Goal: Task Accomplishment & Management: Manage account settings

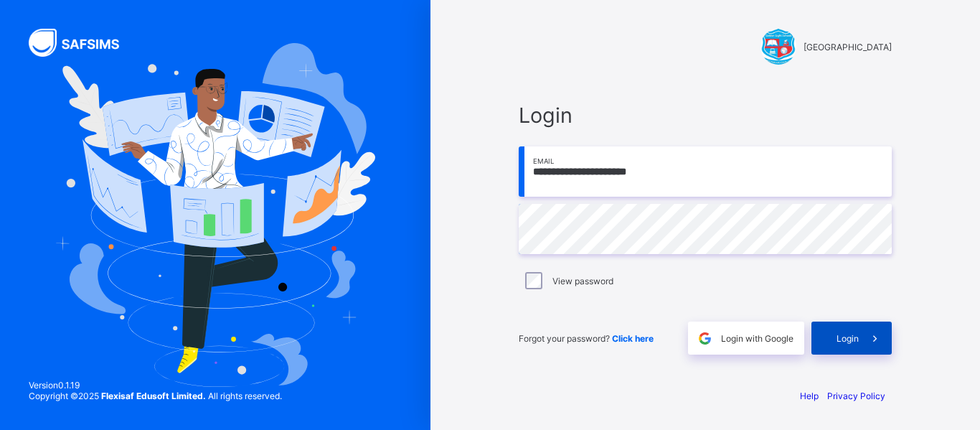
click at [840, 331] on div "Login" at bounding box center [852, 337] width 80 height 33
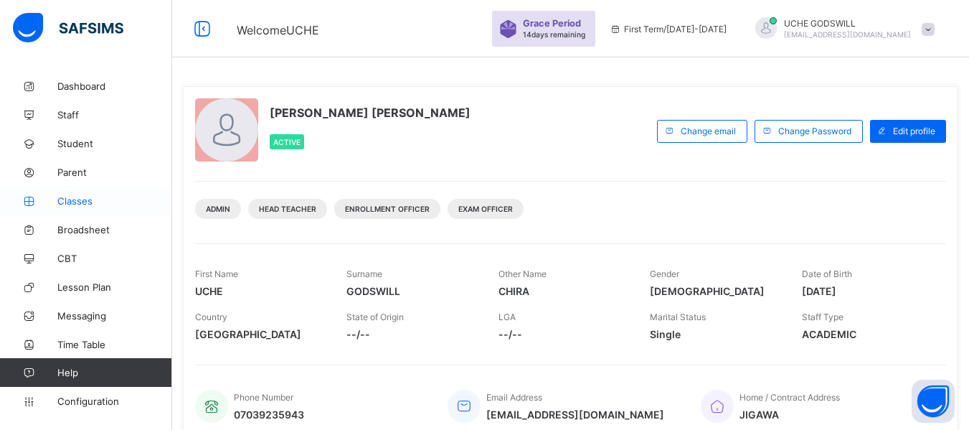
click at [67, 199] on span "Classes" at bounding box center [114, 200] width 115 height 11
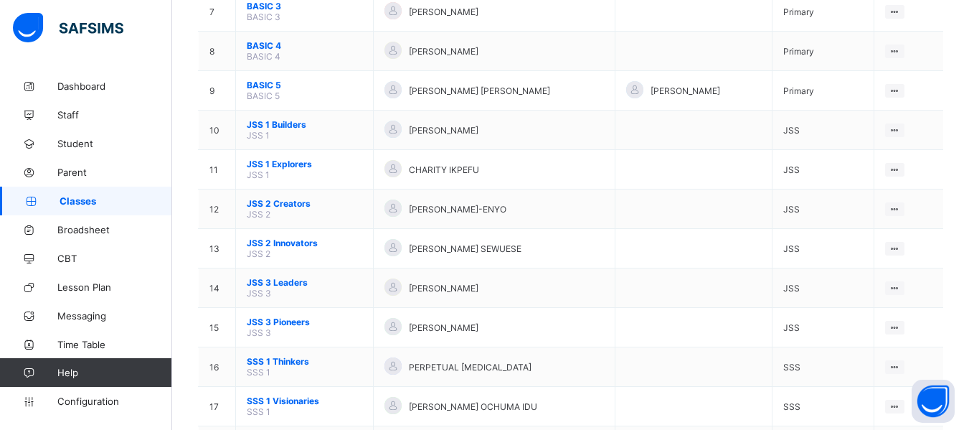
scroll to position [564, 0]
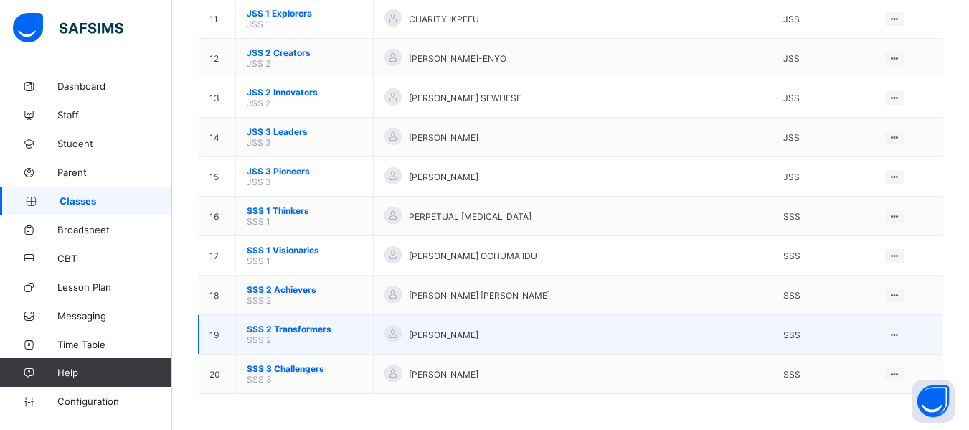
click at [304, 332] on span "SSS 2 Transformers" at bounding box center [305, 329] width 116 height 11
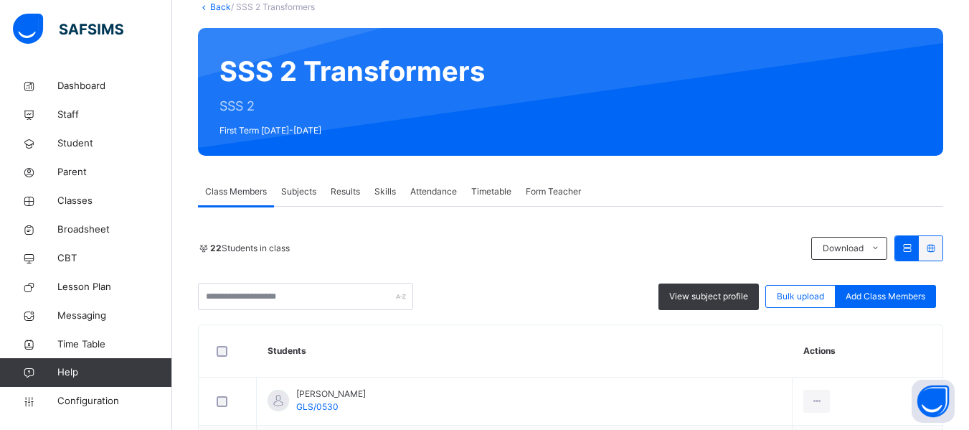
scroll to position [89, 0]
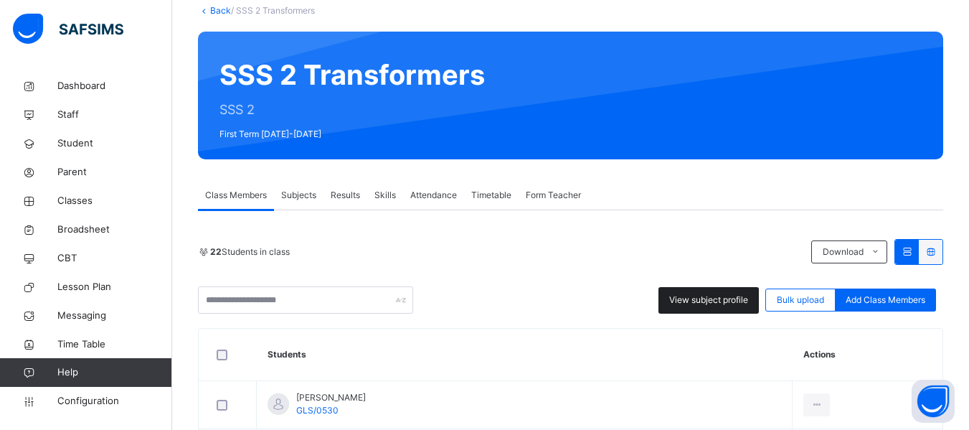
click at [708, 302] on span "View subject profile" at bounding box center [708, 299] width 79 height 13
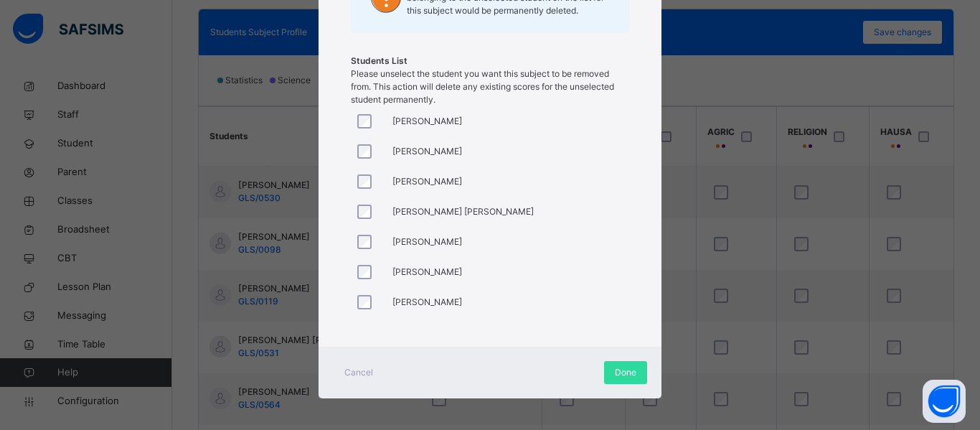
scroll to position [240, 0]
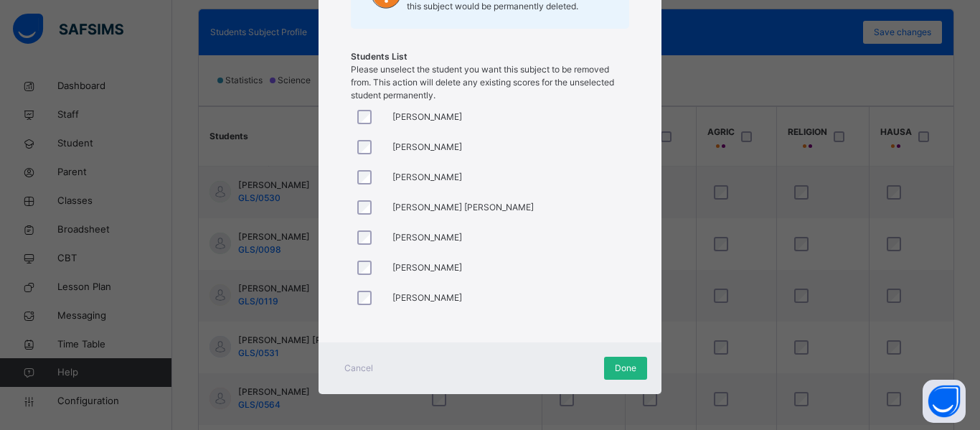
click at [619, 365] on span "Done" at bounding box center [626, 368] width 22 height 13
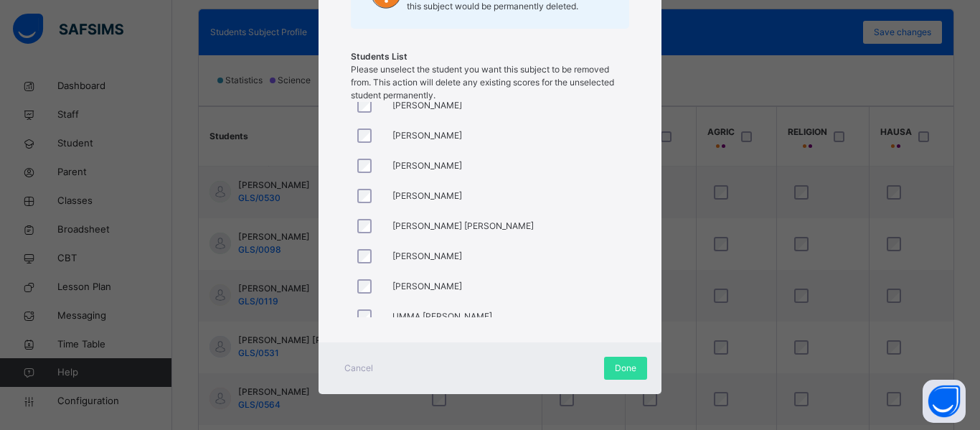
scroll to position [374, 0]
click at [426, 286] on span "[PERSON_NAME]" at bounding box center [428, 285] width 70 height 13
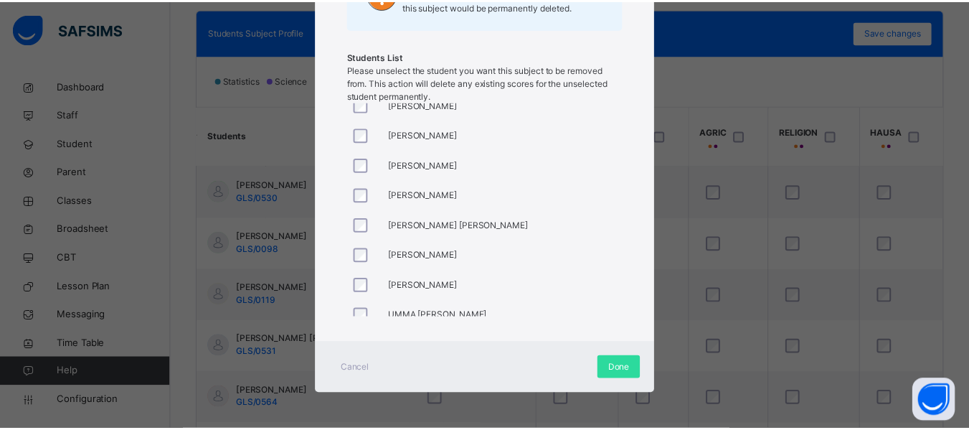
scroll to position [448, 0]
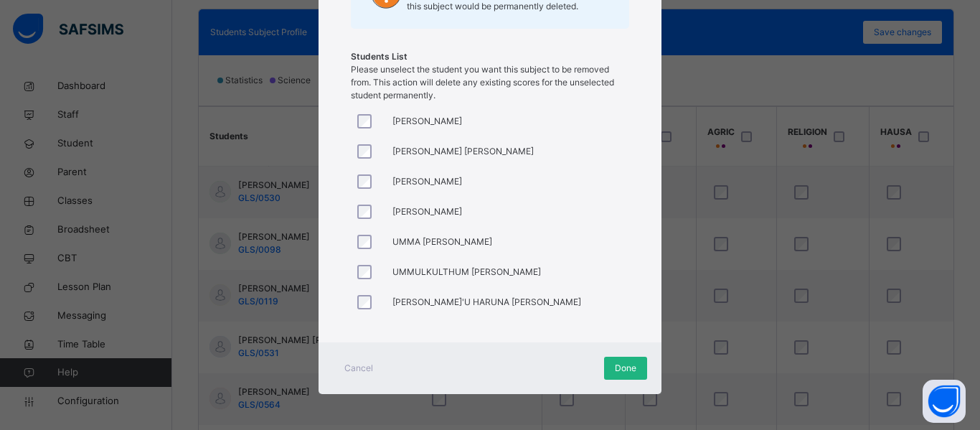
click at [617, 368] on span "Done" at bounding box center [626, 368] width 22 height 13
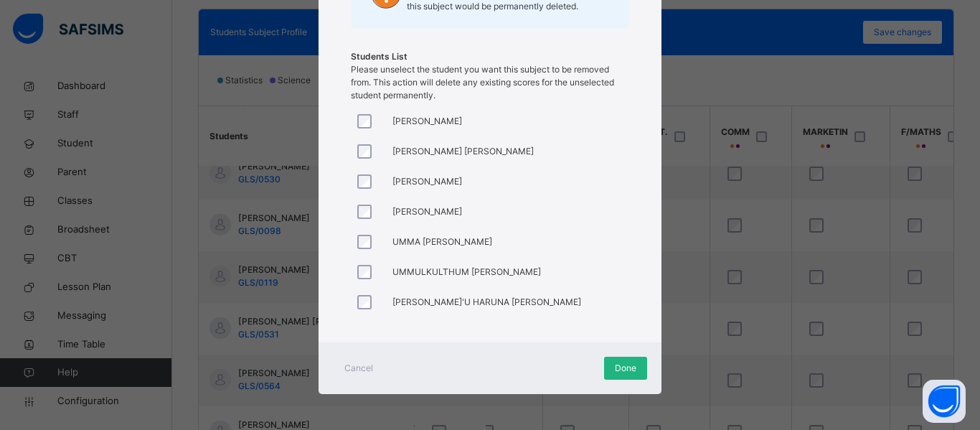
scroll to position [19, 578]
click at [621, 365] on span "Done" at bounding box center [626, 368] width 22 height 13
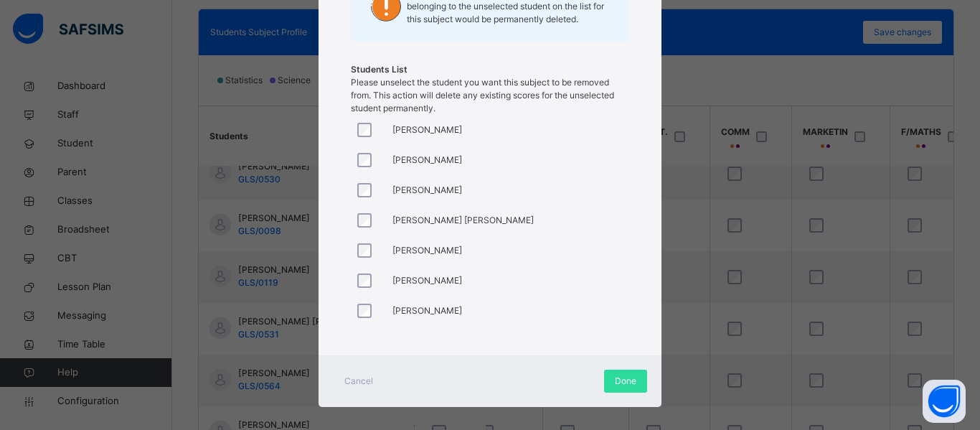
scroll to position [0, 0]
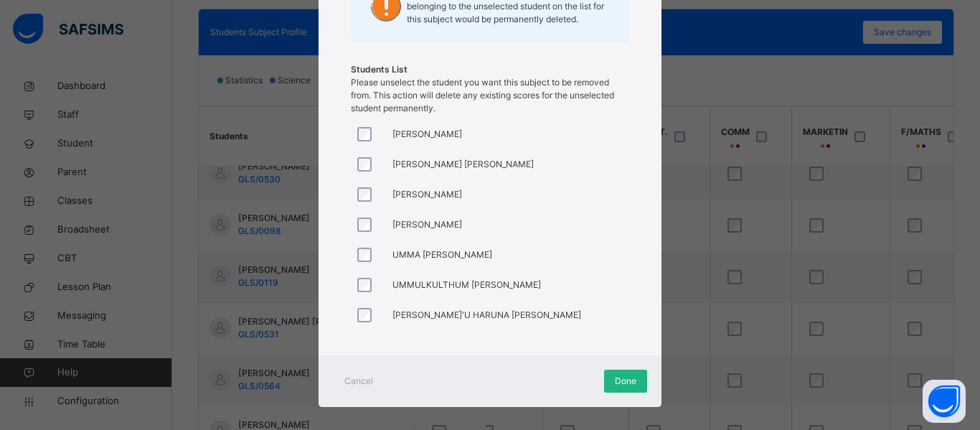
click at [616, 375] on span "Done" at bounding box center [626, 381] width 22 height 13
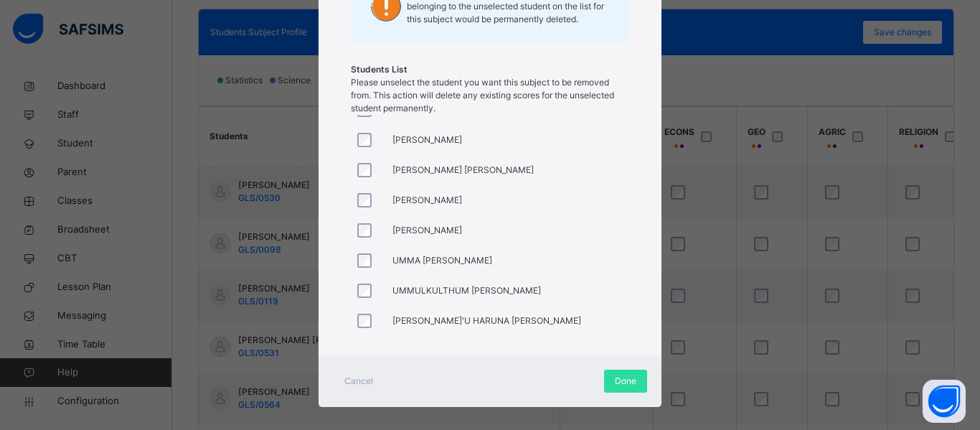
scroll to position [448, 0]
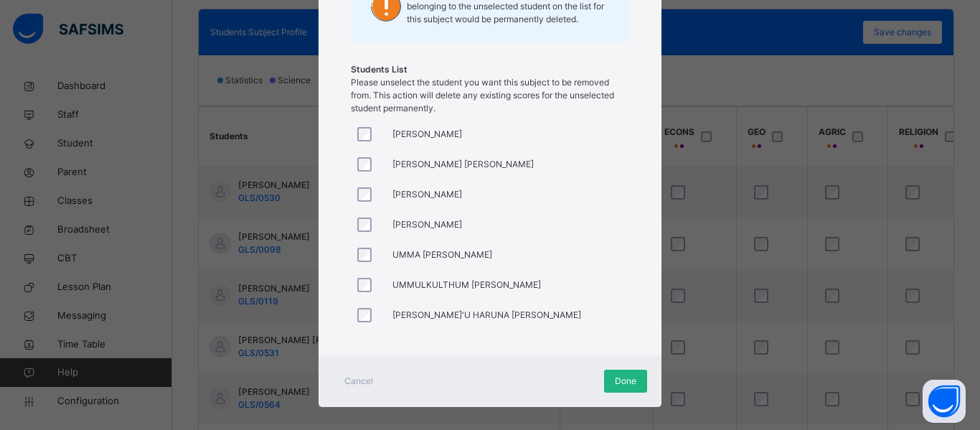
click at [622, 377] on span "Done" at bounding box center [626, 381] width 22 height 13
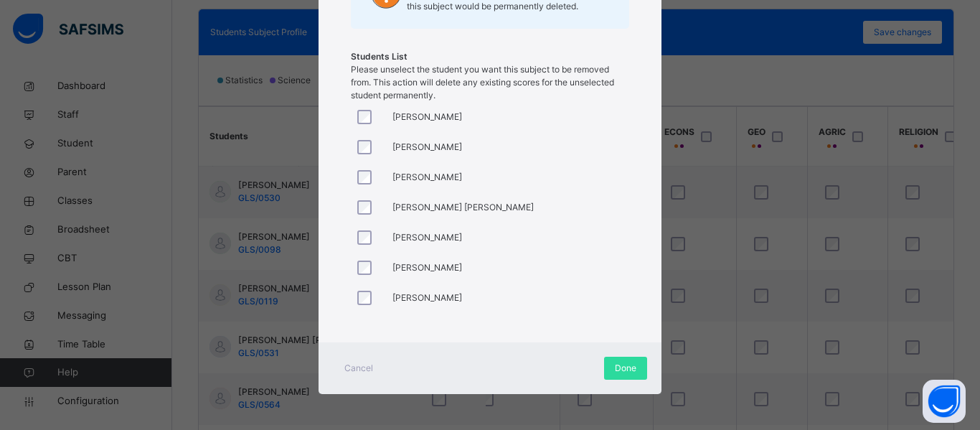
click at [368, 117] on div at bounding box center [367, 117] width 27 height 14
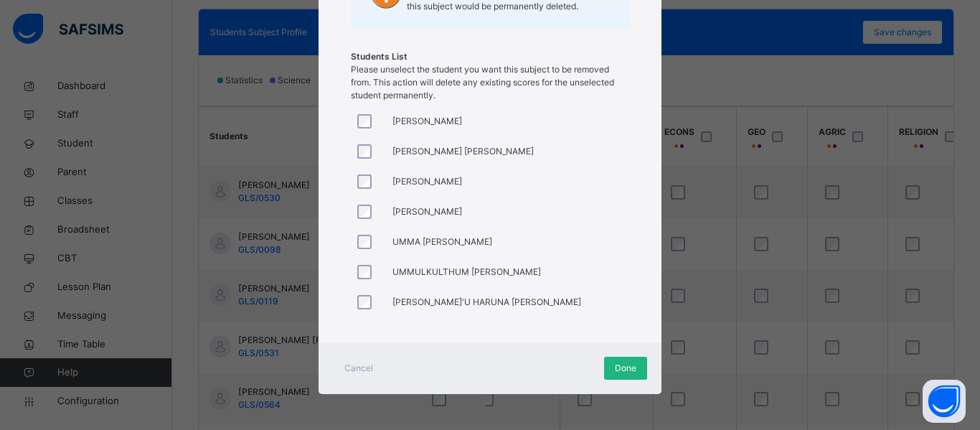
click at [617, 367] on span "Done" at bounding box center [626, 368] width 22 height 13
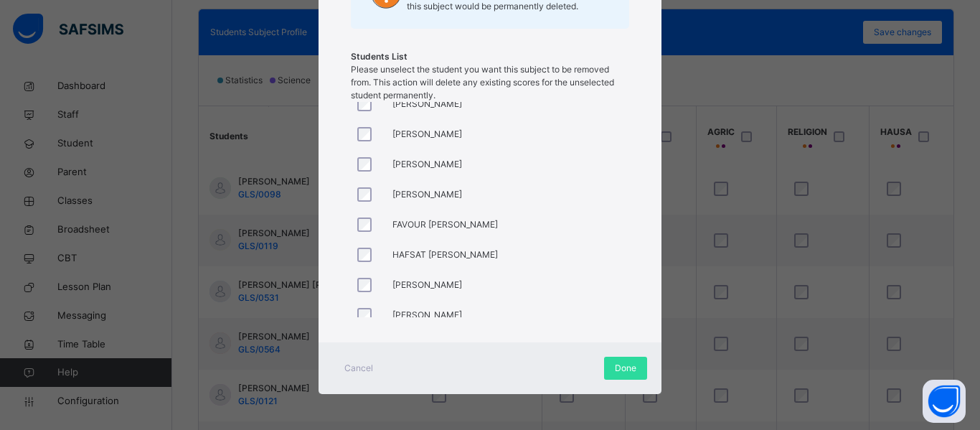
scroll to position [55, 1025]
click at [362, 267] on div at bounding box center [368, 255] width 34 height 30
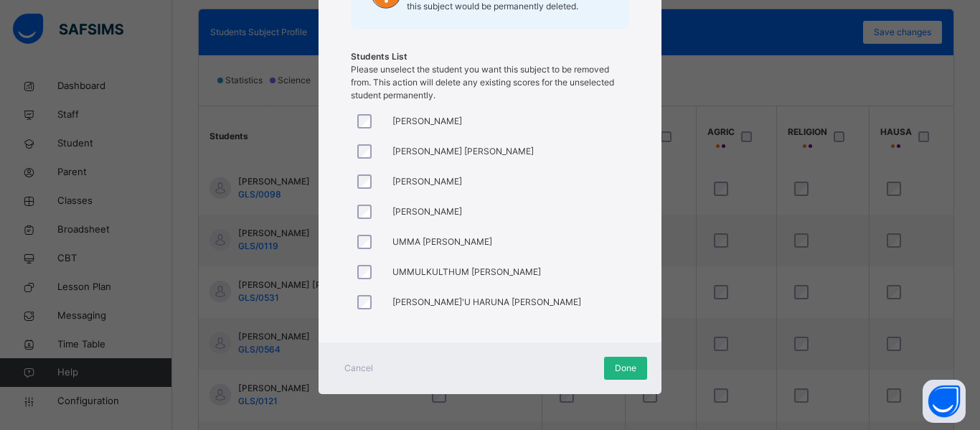
click at [621, 372] on span "Done" at bounding box center [626, 368] width 22 height 13
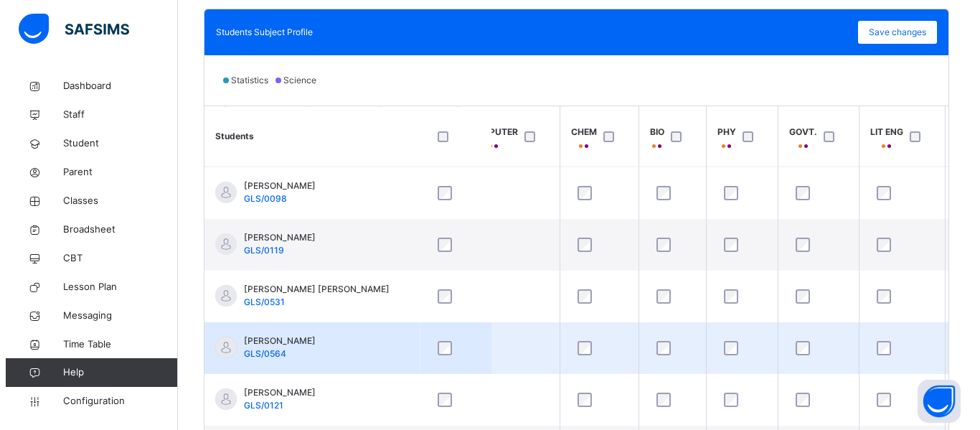
scroll to position [51, 208]
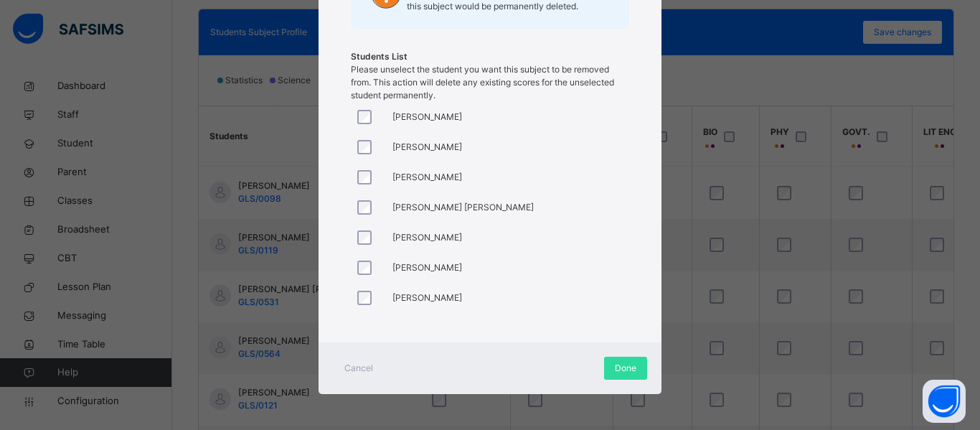
click at [426, 189] on div "[PERSON_NAME]" at bounding box center [406, 177] width 111 height 30
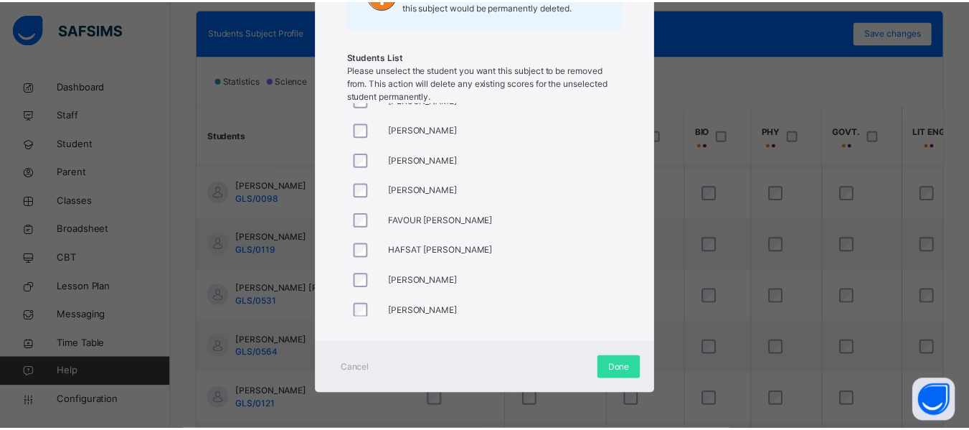
scroll to position [0, 0]
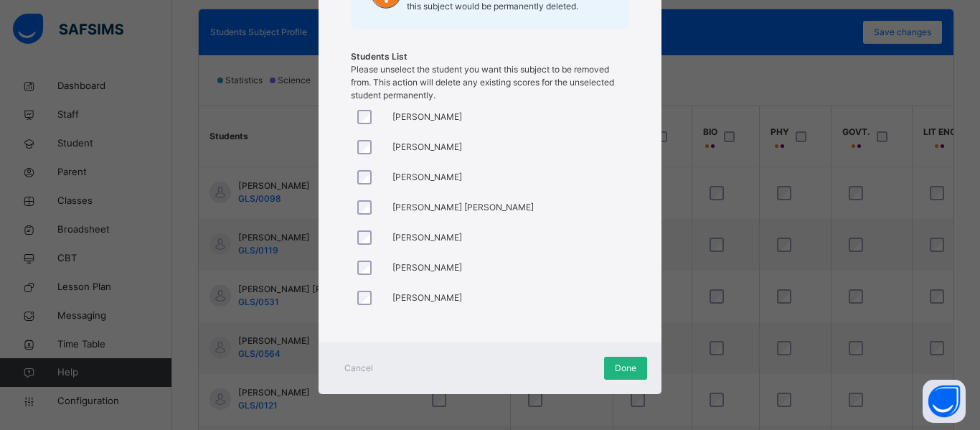
click at [631, 369] on span "Done" at bounding box center [626, 368] width 22 height 13
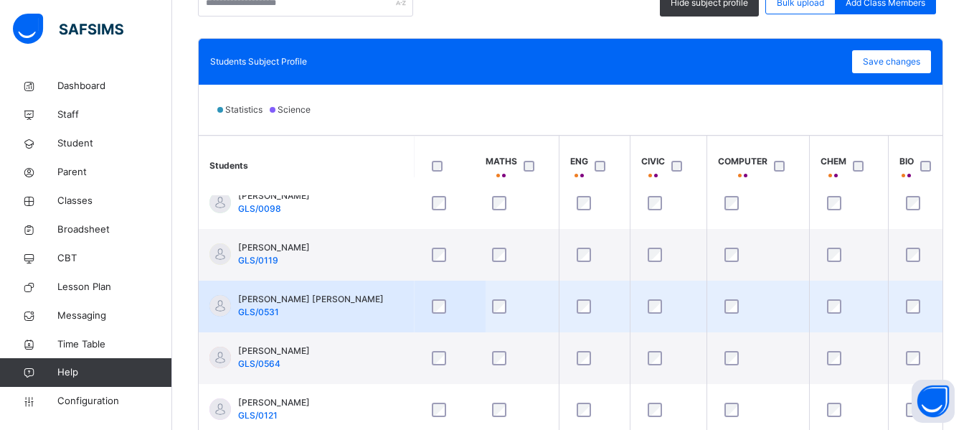
scroll to position [70, 0]
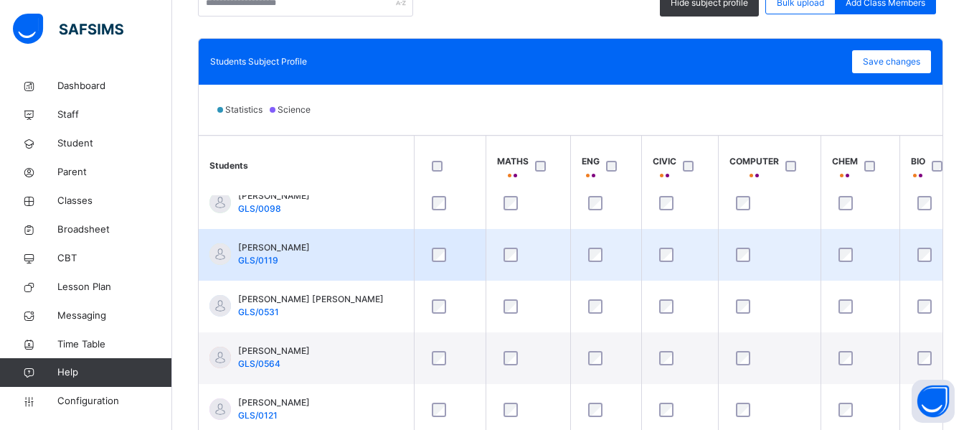
click at [789, 244] on div at bounding box center [770, 255] width 80 height 30
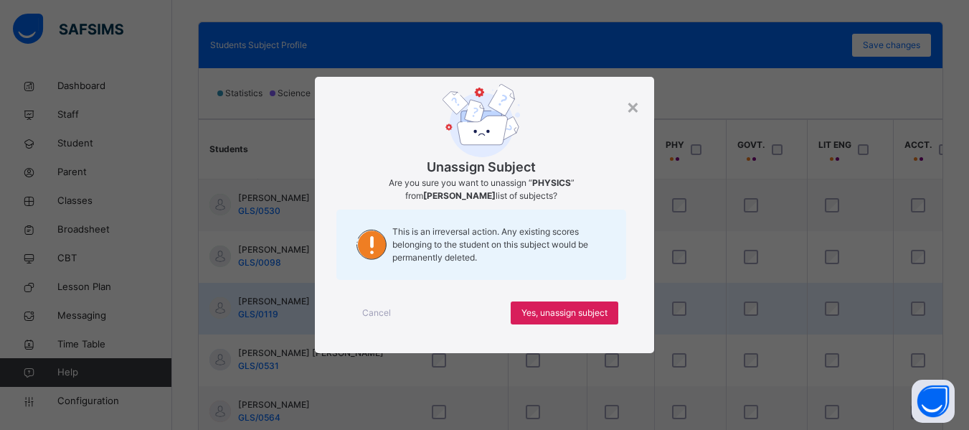
scroll to position [0, 0]
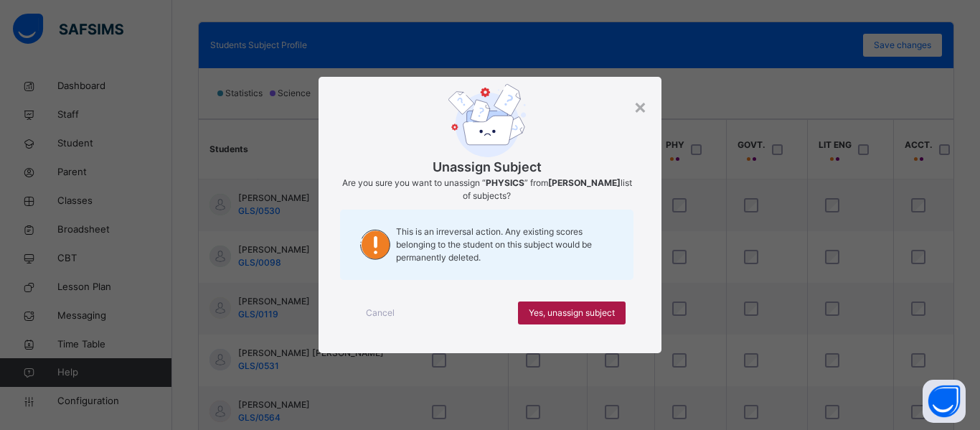
click at [561, 304] on div "Yes, unassign subject" at bounding box center [572, 312] width 108 height 23
click at [573, 316] on span "Yes, unassign subject" at bounding box center [572, 312] width 86 height 13
click at [568, 309] on span "Yes, unassign subject" at bounding box center [572, 312] width 86 height 13
click at [601, 309] on span "Yes, unassign subject" at bounding box center [572, 312] width 86 height 13
click at [548, 311] on span "Yes, unassign subject" at bounding box center [572, 312] width 86 height 13
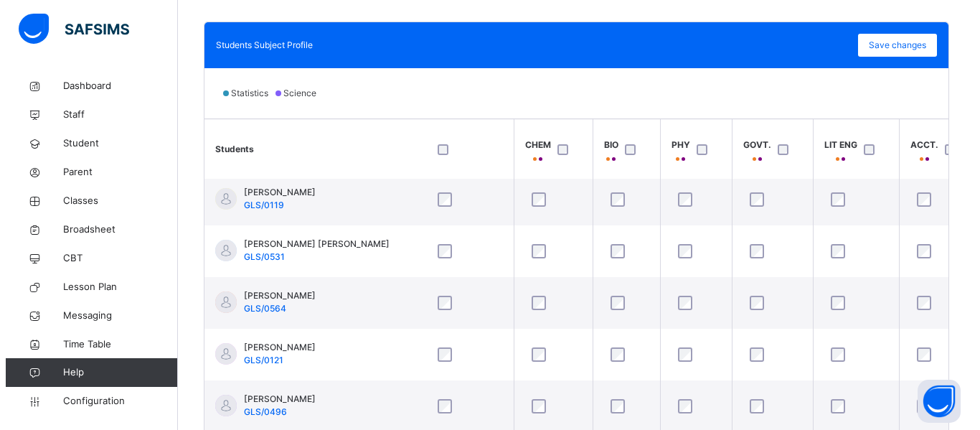
scroll to position [110, 313]
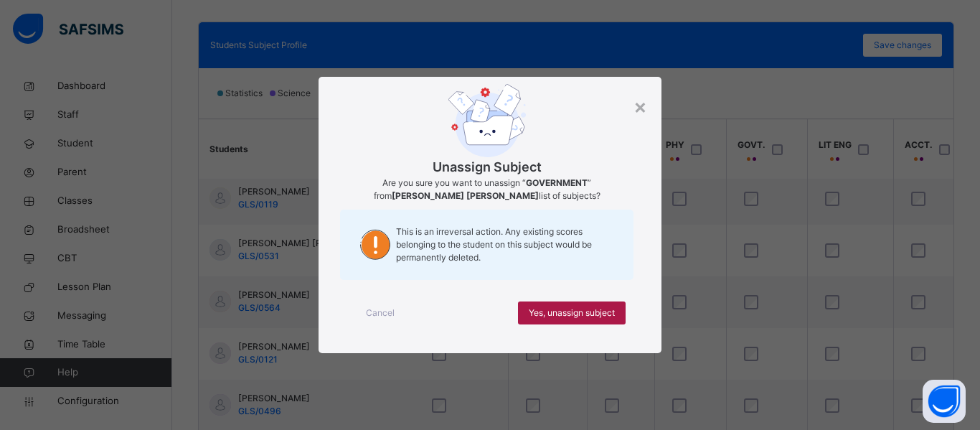
click at [547, 318] on span "Yes, unassign subject" at bounding box center [572, 312] width 86 height 13
click at [546, 309] on span "Yes, unassign subject" at bounding box center [572, 312] width 86 height 13
click at [588, 311] on span "Yes, unassign subject" at bounding box center [572, 312] width 86 height 13
click at [590, 310] on span "Yes, unassign subject" at bounding box center [572, 312] width 86 height 13
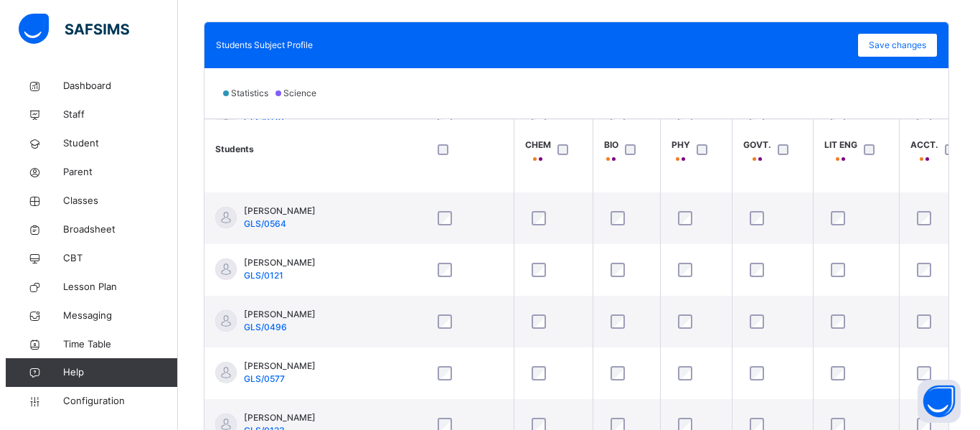
scroll to position [201, 313]
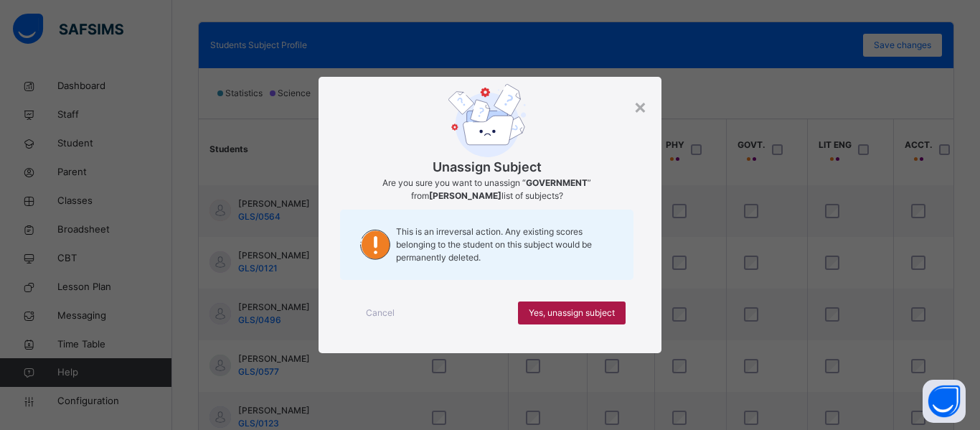
click at [554, 304] on div "Yes, unassign subject" at bounding box center [572, 312] width 108 height 23
click at [554, 316] on span "Yes, unassign subject" at bounding box center [572, 312] width 86 height 13
click at [560, 319] on div "Yes, unassign subject" at bounding box center [572, 312] width 108 height 23
click at [583, 316] on span "Yes, unassign subject" at bounding box center [572, 312] width 86 height 13
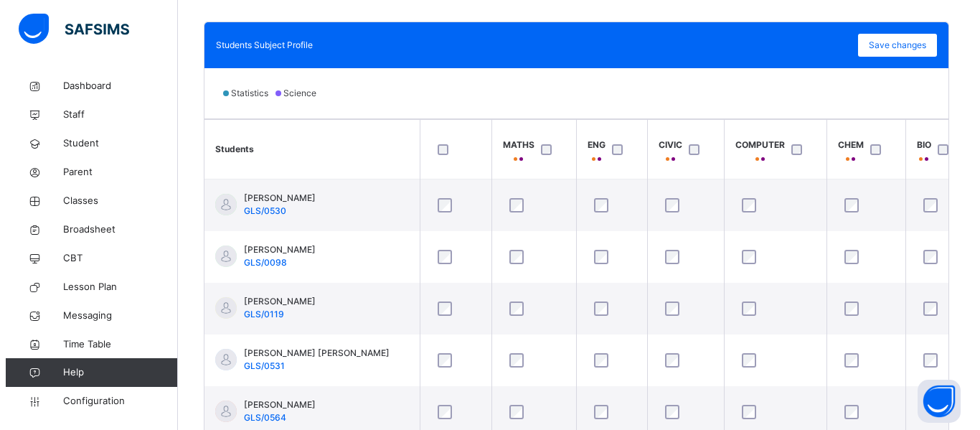
scroll to position [201, 313]
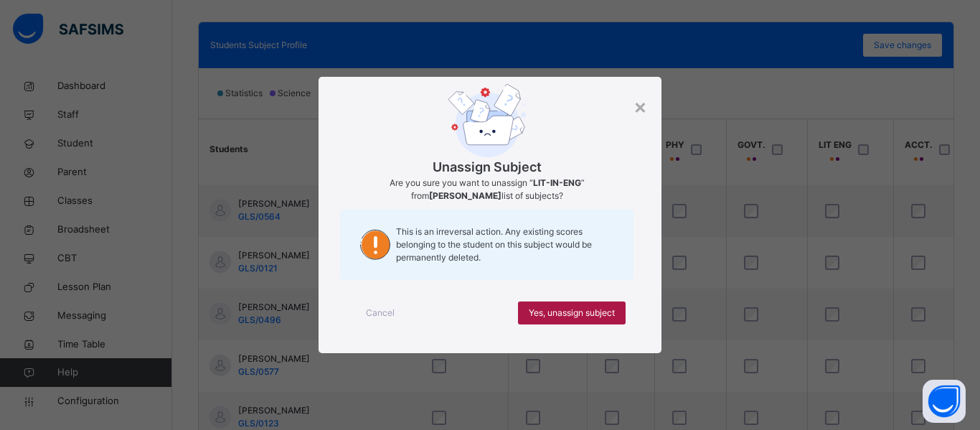
click at [574, 306] on span "Yes, unassign subject" at bounding box center [572, 312] width 86 height 13
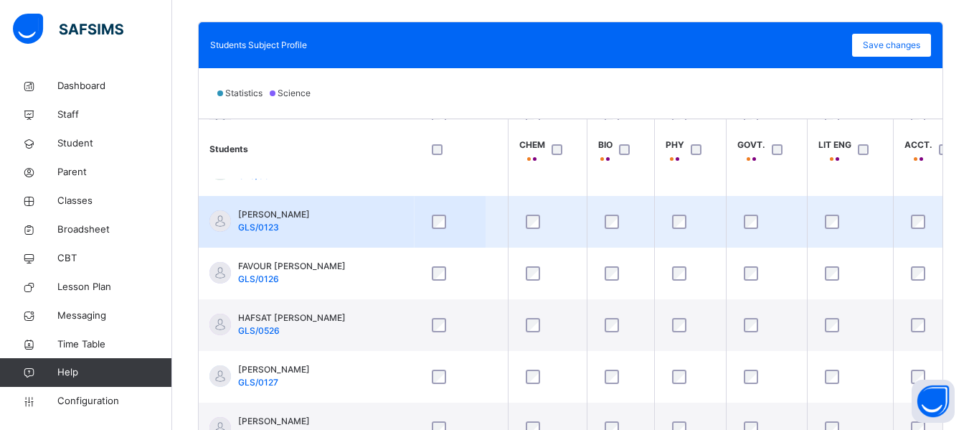
scroll to position [396, 313]
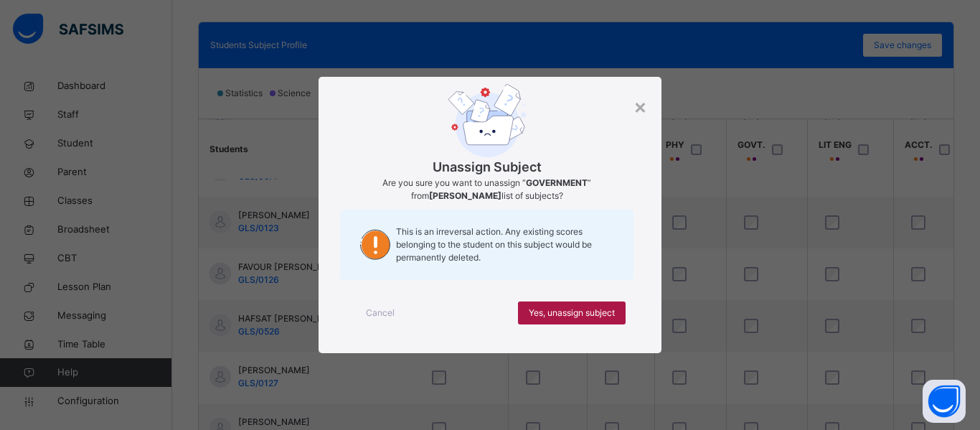
click at [580, 315] on span "Yes, unassign subject" at bounding box center [572, 312] width 86 height 13
click at [573, 306] on span "Yes, unassign subject" at bounding box center [572, 312] width 86 height 13
click at [562, 314] on span "Yes, unassign subject" at bounding box center [572, 312] width 86 height 13
click at [572, 310] on span "Yes, unassign subject" at bounding box center [572, 312] width 86 height 13
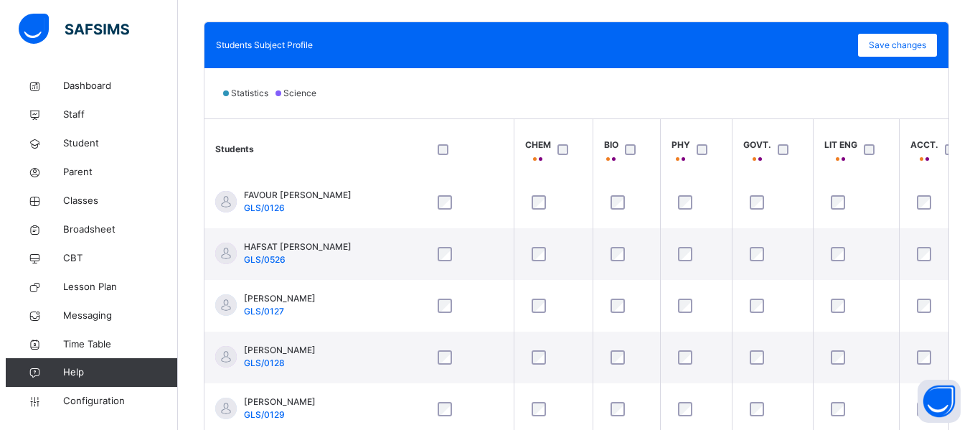
scroll to position [467, 313]
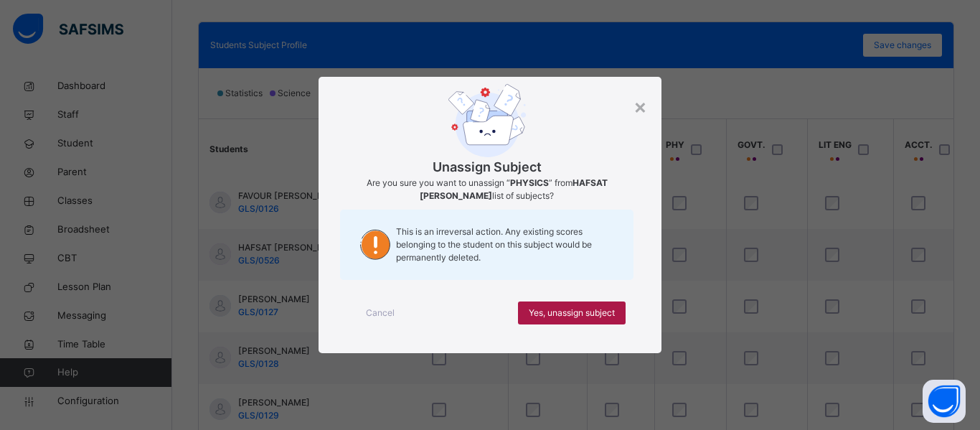
click at [571, 312] on span "Yes, unassign subject" at bounding box center [572, 312] width 86 height 13
drag, startPoint x: 564, startPoint y: 290, endPoint x: 570, endPoint y: 308, distance: 19.1
click at [570, 308] on div "Cancel Yes, unassign subject" at bounding box center [490, 313] width 300 height 52
click at [570, 308] on span "Yes, unassign subject" at bounding box center [572, 312] width 86 height 13
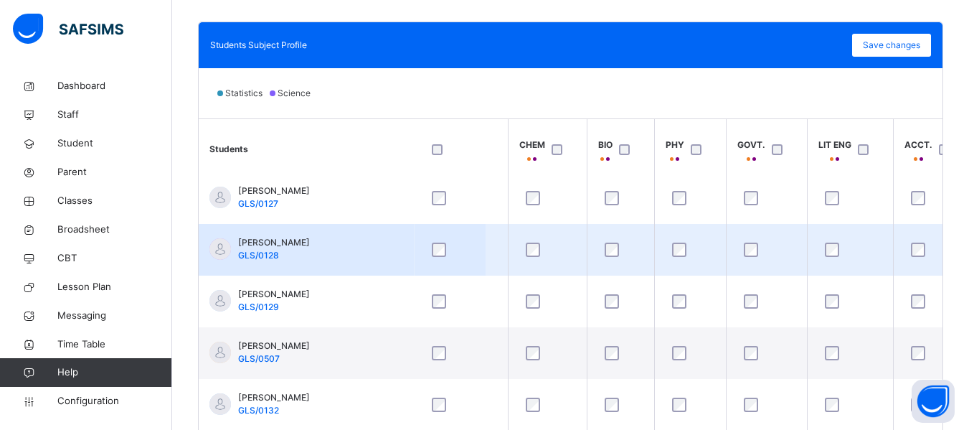
scroll to position [576, 313]
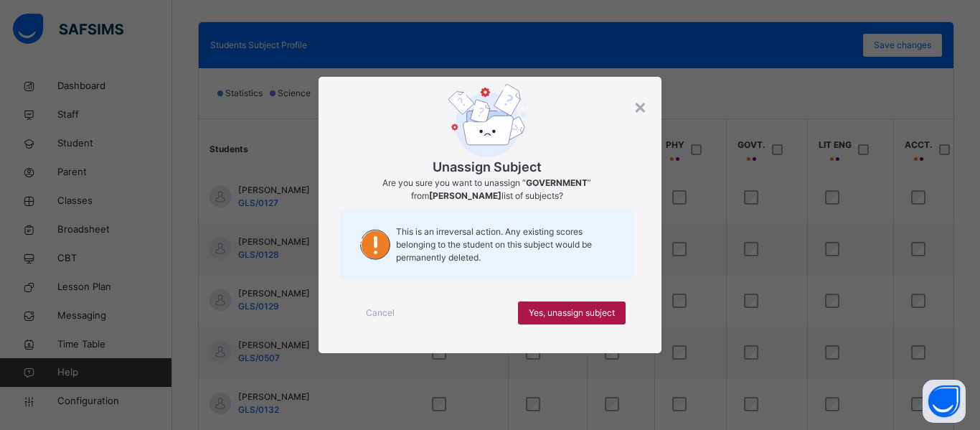
click at [588, 306] on span "Yes, unassign subject" at bounding box center [572, 312] width 86 height 13
click at [606, 312] on span "Yes, unassign subject" at bounding box center [572, 312] width 86 height 13
click at [568, 309] on span "Yes, unassign subject" at bounding box center [572, 312] width 86 height 13
click at [589, 314] on span "Yes, unassign subject" at bounding box center [572, 312] width 86 height 13
click at [580, 314] on span "Yes, unassign subject" at bounding box center [572, 312] width 86 height 13
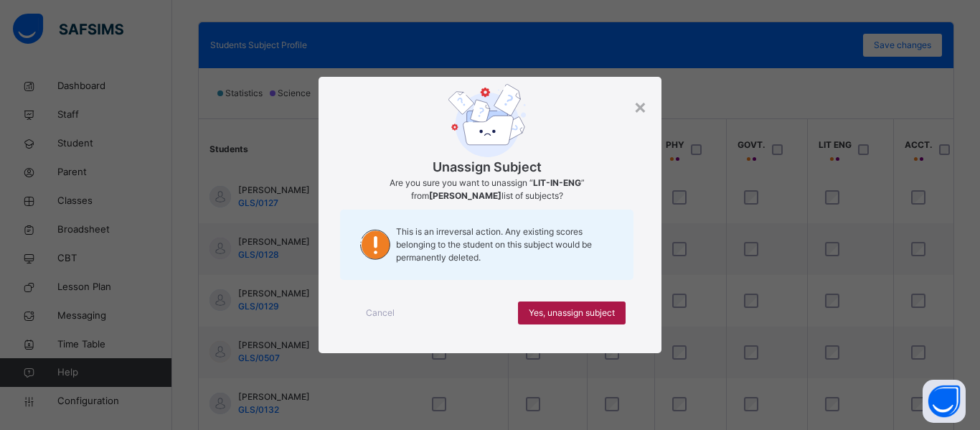
click at [580, 304] on div "Yes, unassign subject" at bounding box center [572, 312] width 108 height 23
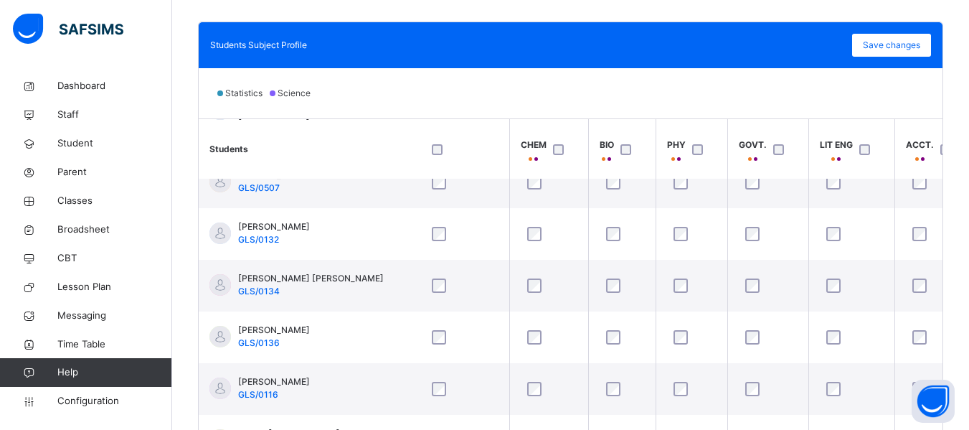
scroll to position [747, 311]
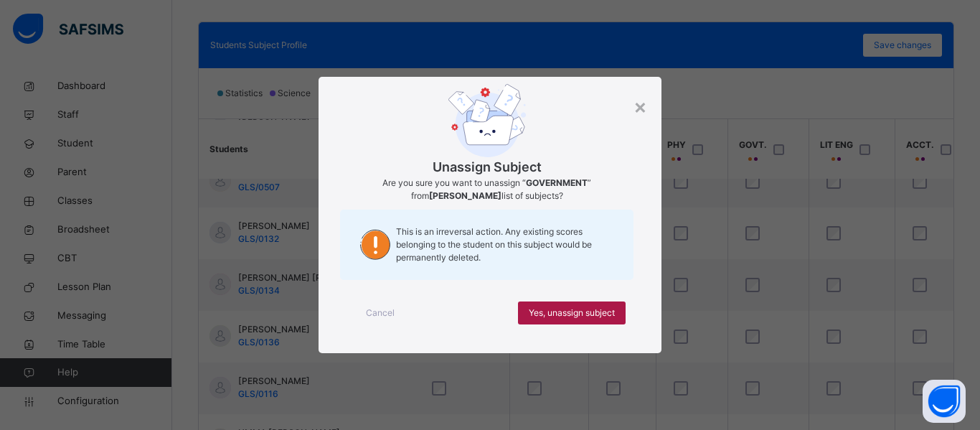
click at [547, 308] on span "Yes, unassign subject" at bounding box center [572, 312] width 86 height 13
click at [542, 316] on span "Yes, unassign subject" at bounding box center [572, 312] width 86 height 13
click at [559, 304] on div "Yes, unassign subject" at bounding box center [572, 312] width 108 height 23
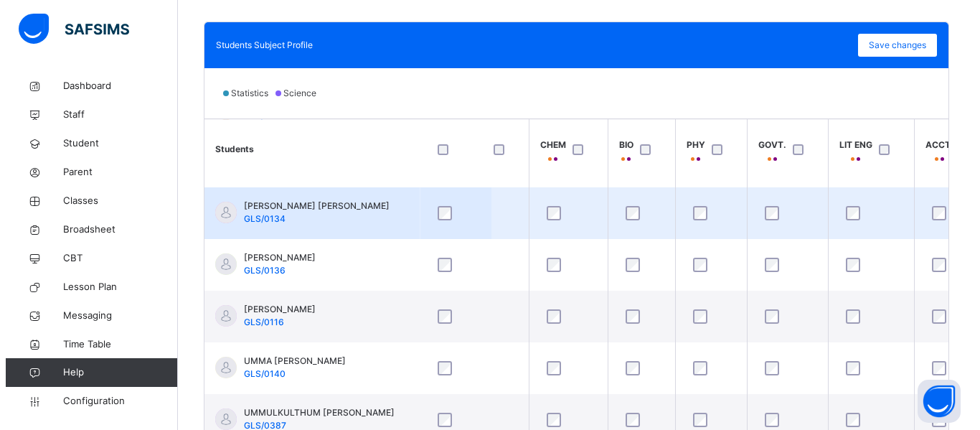
scroll to position [819, 298]
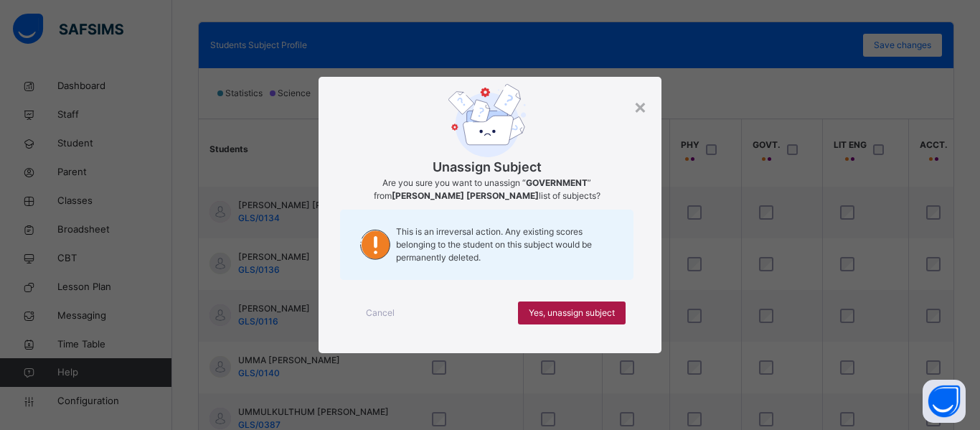
click at [574, 316] on span "Yes, unassign subject" at bounding box center [572, 312] width 86 height 13
click at [591, 310] on span "Yes, unassign subject" at bounding box center [572, 312] width 86 height 13
click at [596, 304] on div "Yes, unassign subject" at bounding box center [572, 312] width 108 height 23
click at [561, 305] on div "Yes, unassign subject" at bounding box center [572, 312] width 108 height 23
click at [578, 313] on span "Yes, unassign subject" at bounding box center [572, 312] width 86 height 13
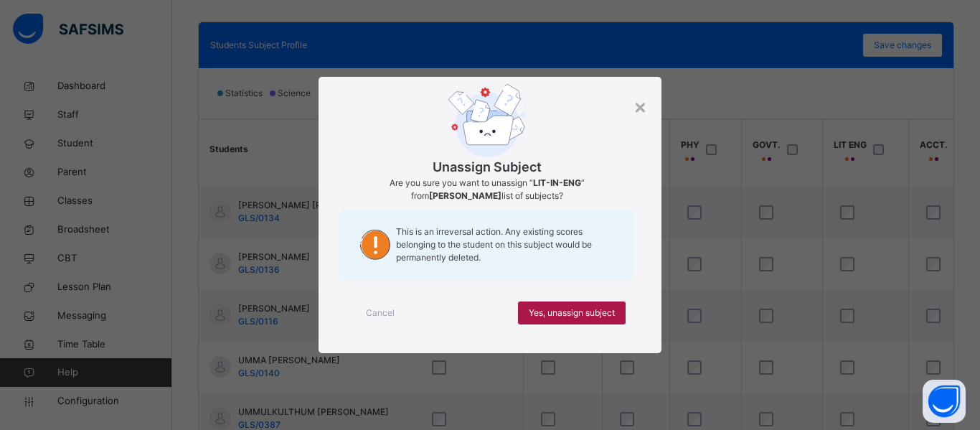
click at [578, 311] on span "Yes, unassign subject" at bounding box center [572, 312] width 86 height 13
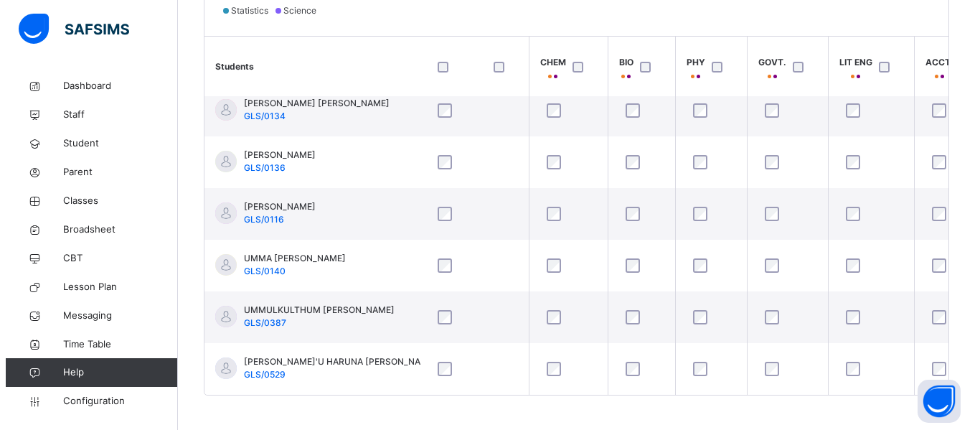
scroll to position [483, 0]
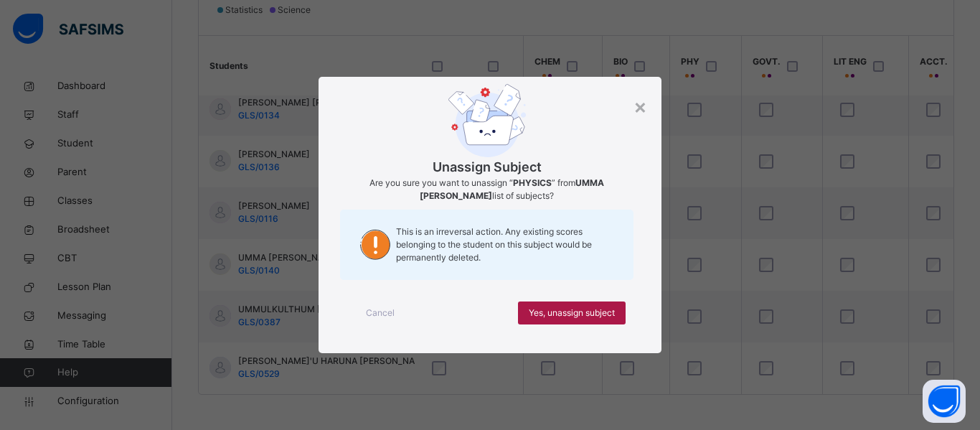
click at [598, 308] on span "Yes, unassign subject" at bounding box center [572, 312] width 86 height 13
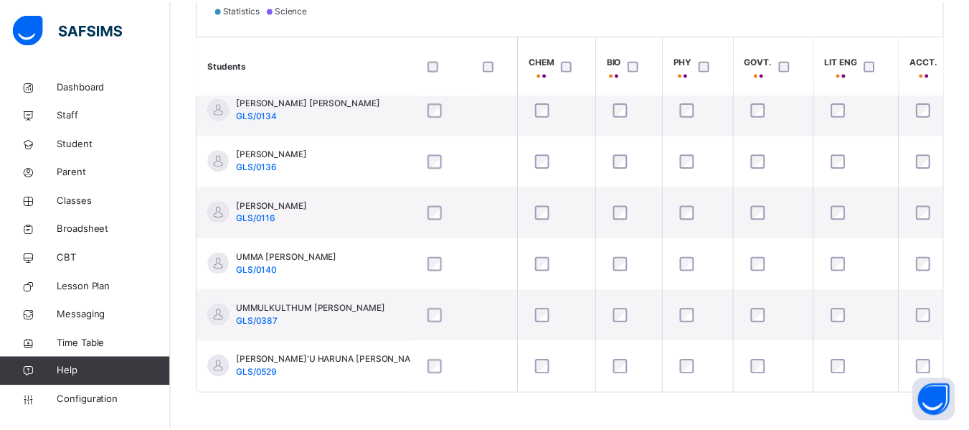
scroll to position [845, 298]
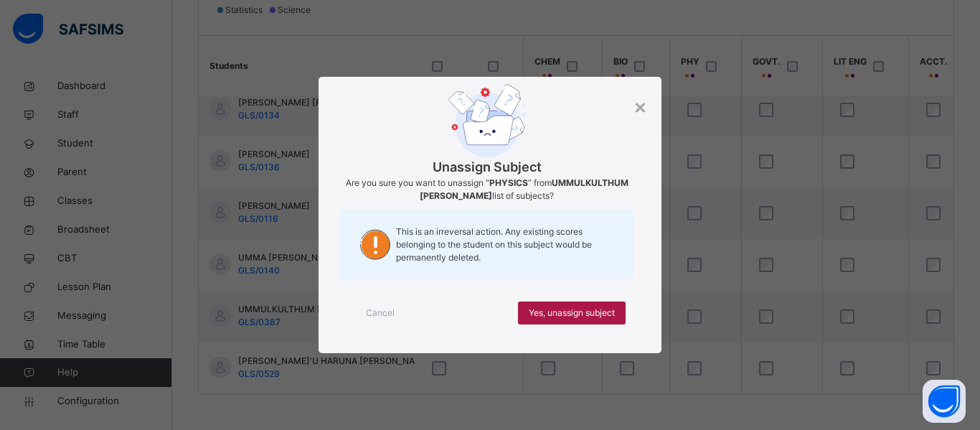
click at [557, 301] on div "Yes, unassign subject" at bounding box center [572, 312] width 108 height 23
click at [592, 313] on span "Yes, unassign subject" at bounding box center [572, 312] width 86 height 13
click at [599, 313] on span "Yes, unassign subject" at bounding box center [572, 312] width 86 height 13
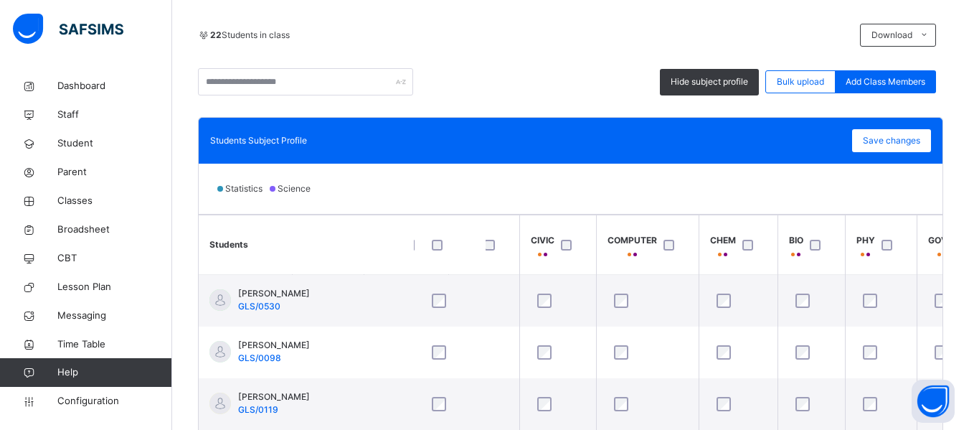
scroll to position [304, 0]
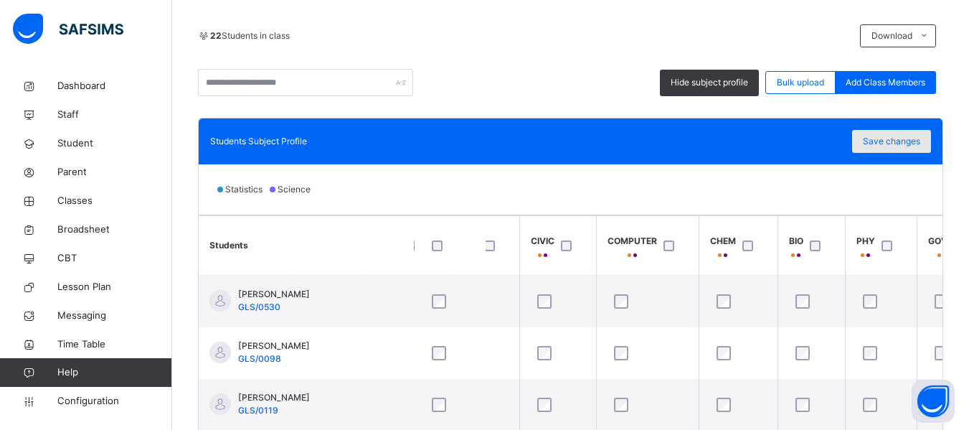
click at [899, 141] on span "Save changes" at bounding box center [891, 141] width 57 height 13
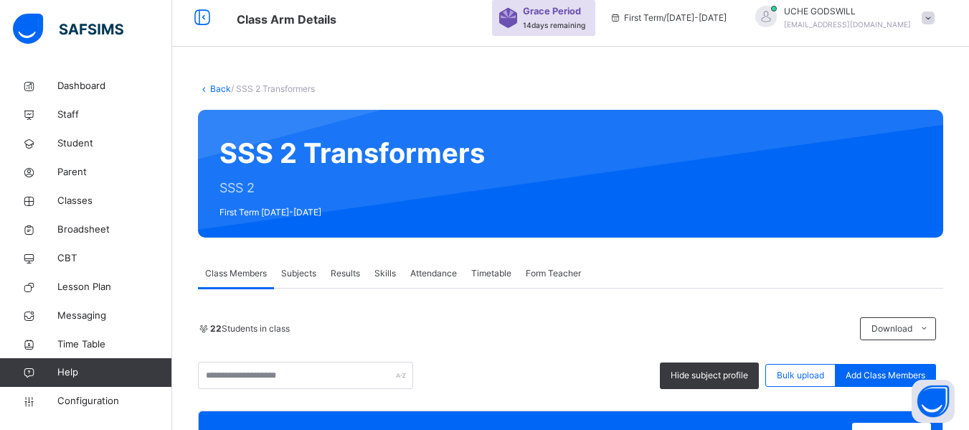
scroll to position [0, 0]
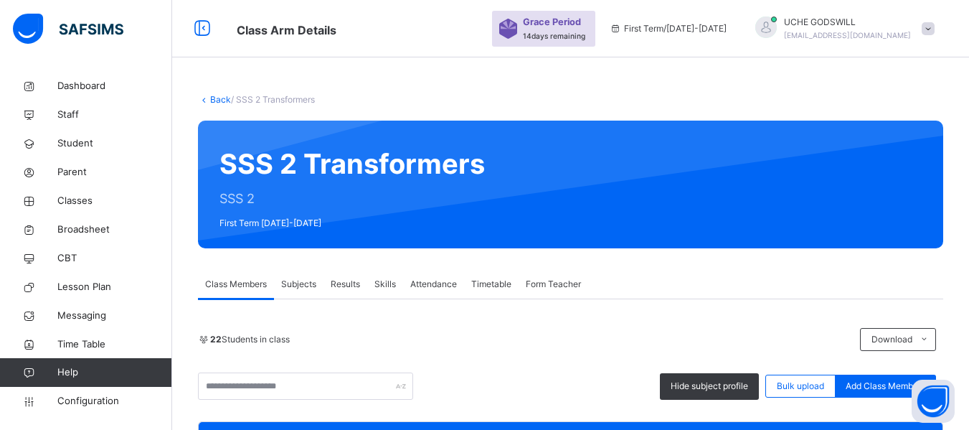
click at [217, 101] on link "Back" at bounding box center [220, 99] width 21 height 11
